Goal: Check status

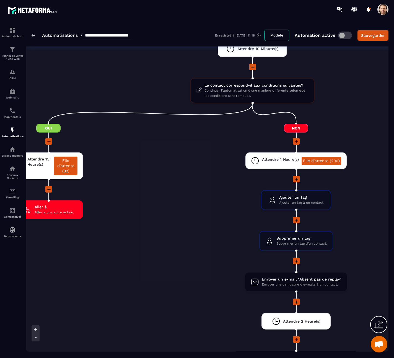
scroll to position [1610, 0]
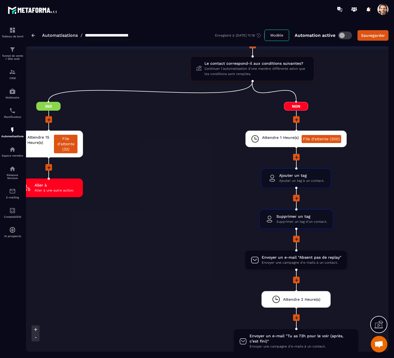
click at [163, 149] on li "Attendre 1 Heure(s) File d'attente (200) drag-arrow" at bounding box center [295, 142] width 389 height 23
